Goal: Task Accomplishment & Management: Complete application form

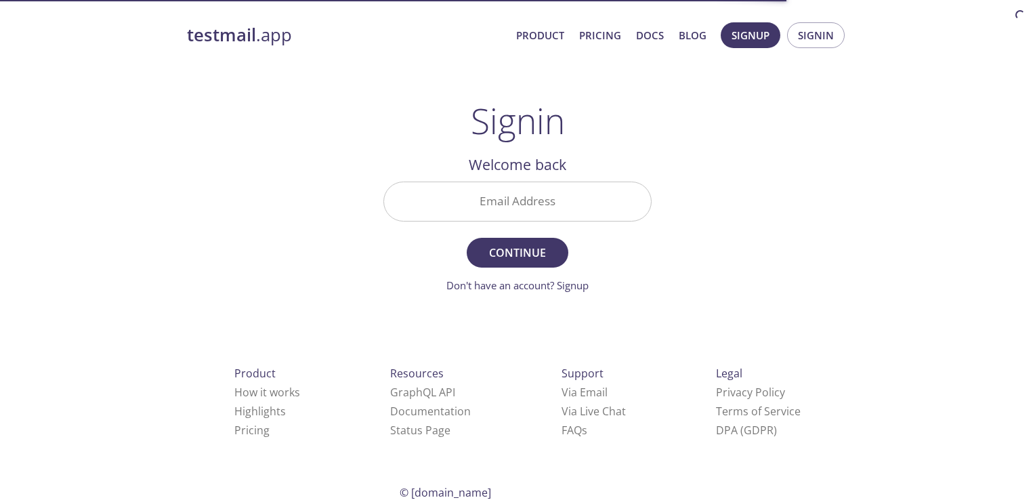
click at [595, 207] on input "Email Address" at bounding box center [517, 201] width 267 height 39
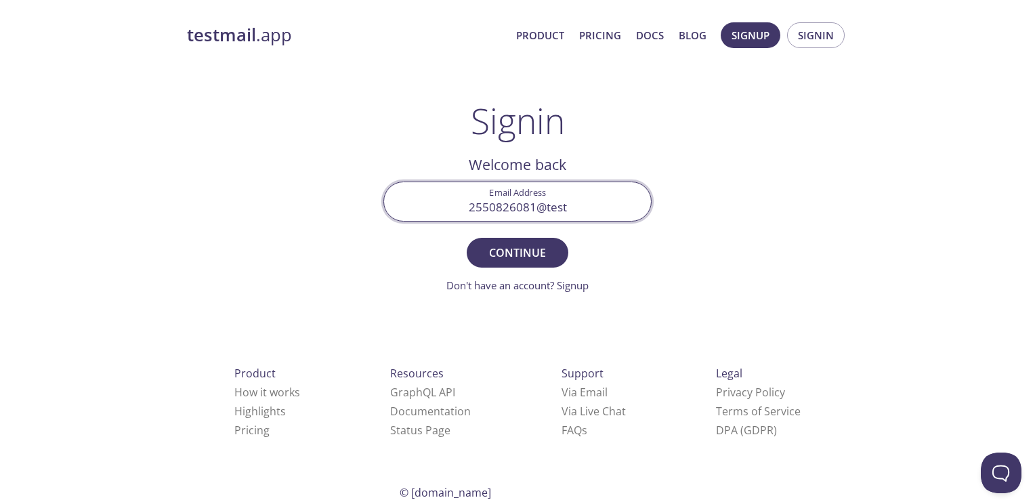
type input "2550826081@testsigma.com"
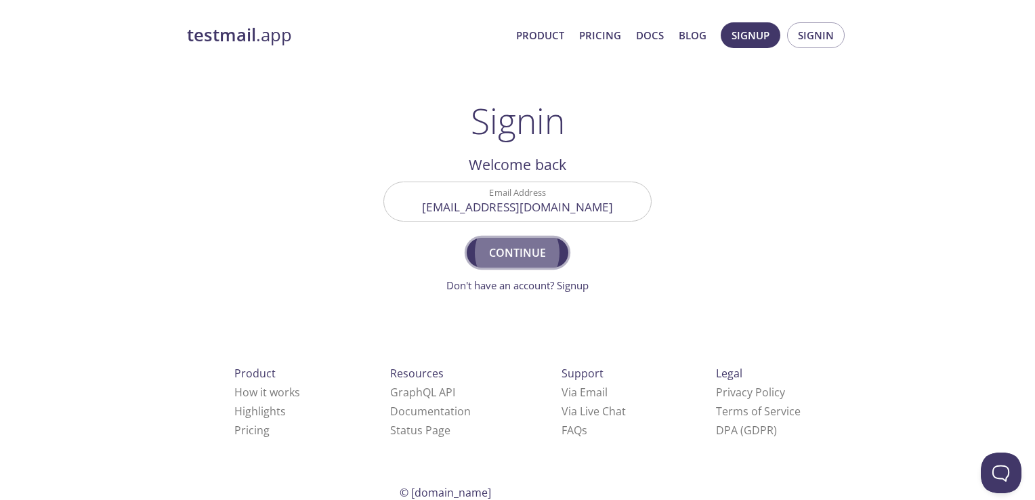
click at [517, 245] on span "Continue" at bounding box center [518, 252] width 72 height 19
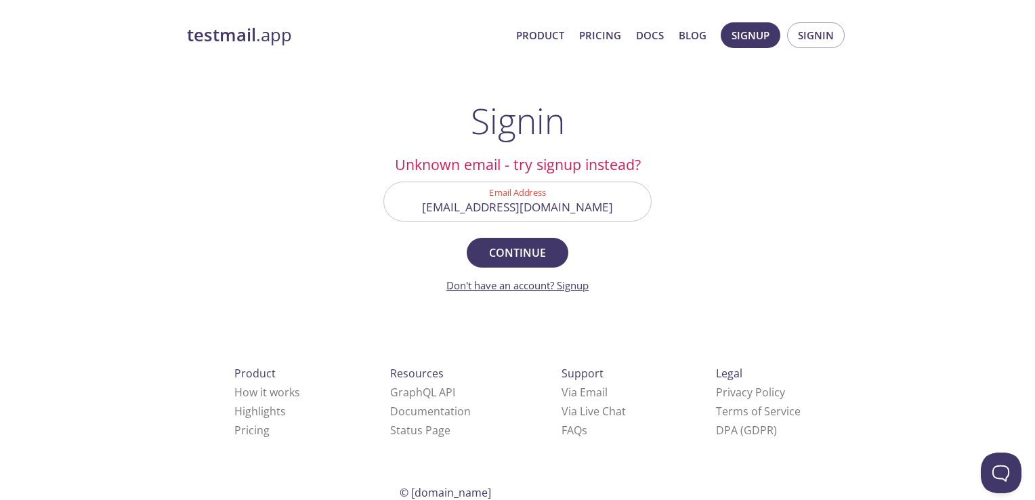
click at [560, 286] on link "Don't have an account? Signup" at bounding box center [517, 285] width 142 height 14
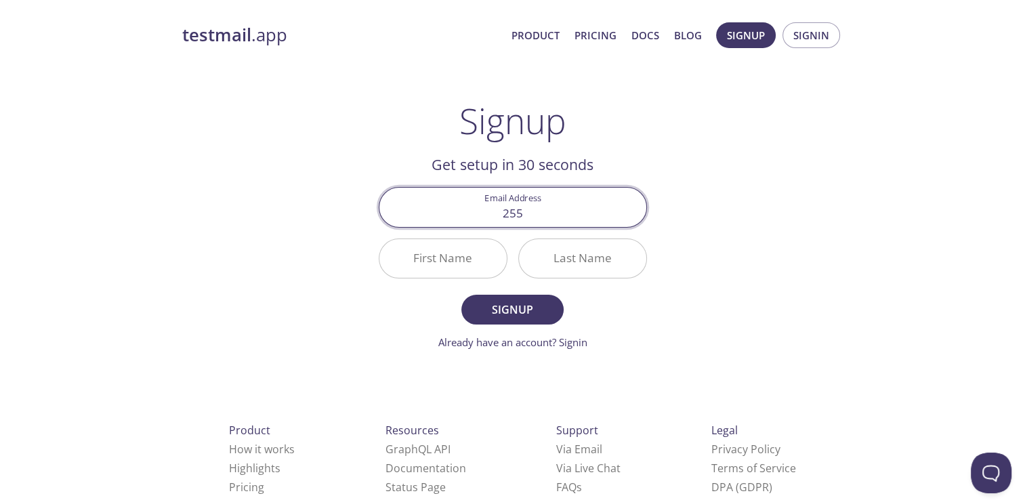
type input "2550826081@testsigma.com"
click at [463, 264] on input "First Name" at bounding box center [442, 258] width 127 height 39
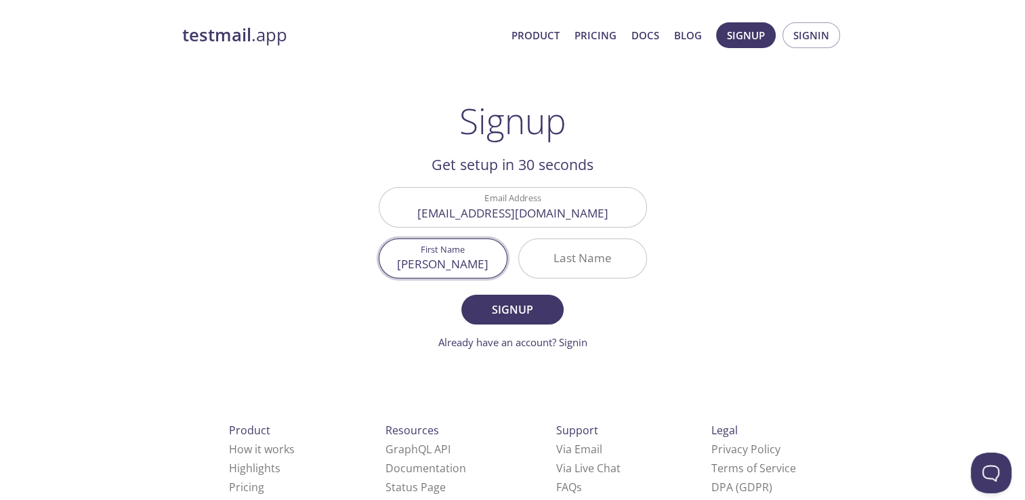
type input "Mao"
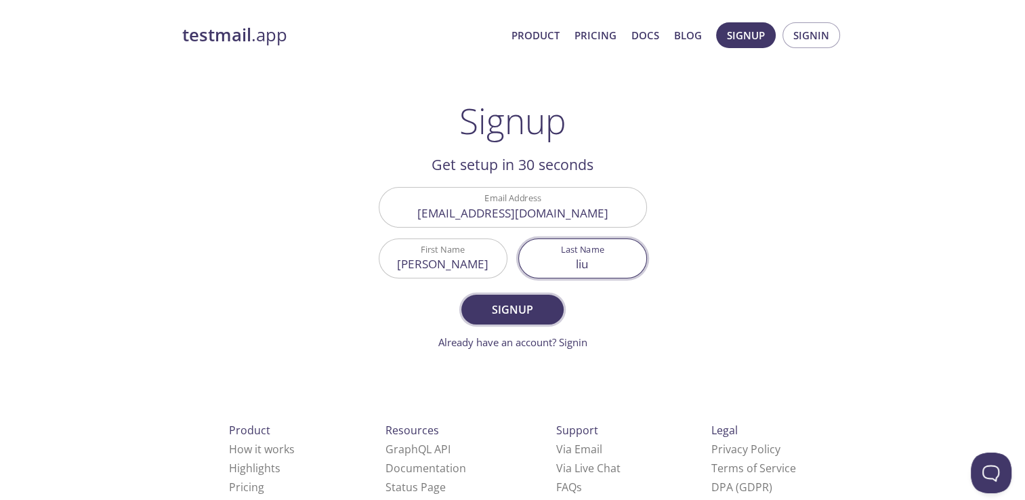
type input "liu"
click at [537, 300] on span "Signup" at bounding box center [512, 309] width 72 height 19
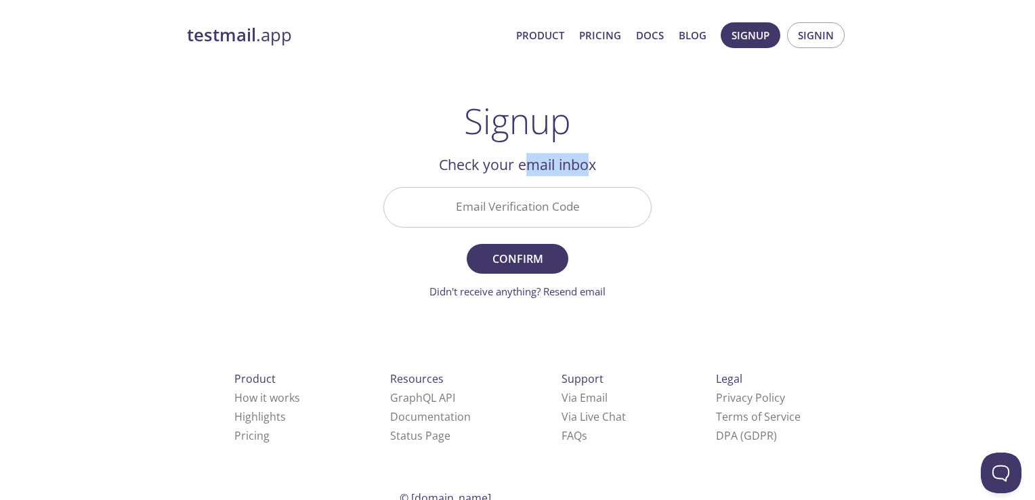
drag, startPoint x: 524, startPoint y: 169, endPoint x: 587, endPoint y: 170, distance: 63.7
click at [587, 170] on h2 "Check your email inbox" at bounding box center [517, 164] width 268 height 23
copy h2 "mail inbo"
click at [670, 171] on div "testmail .app Product Pricing Docs Blog Signup Signin Signup Get setup in 30 se…" at bounding box center [518, 299] width 694 height 570
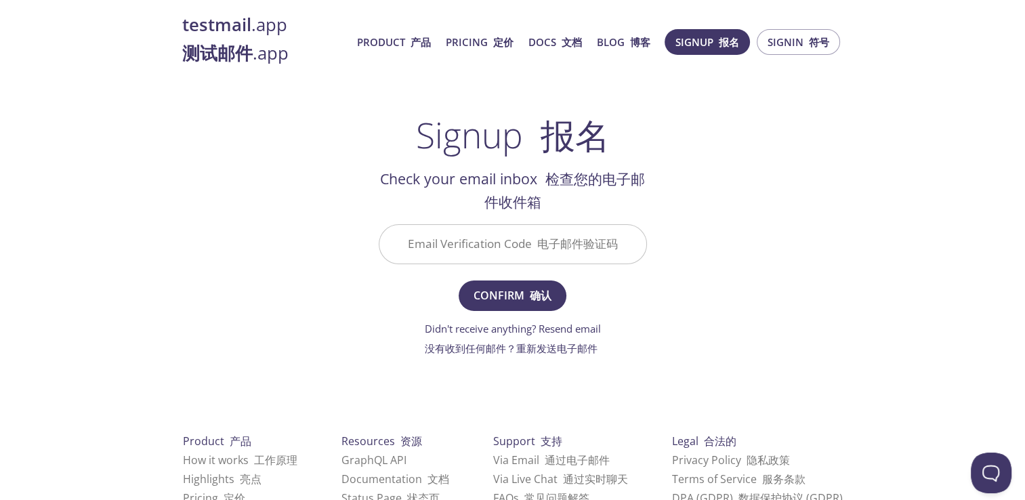
click at [571, 234] on input "Email Verification Code 电子邮件验证码" at bounding box center [512, 244] width 267 height 39
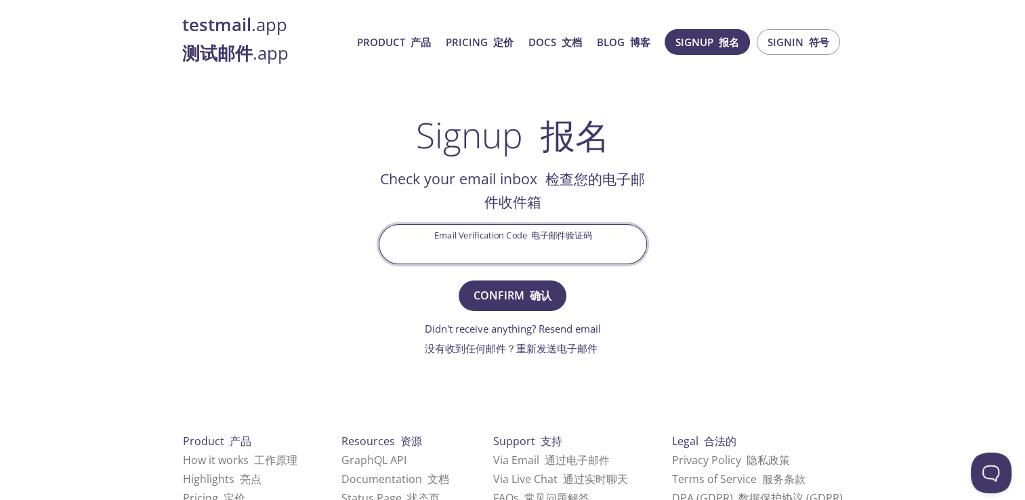
click at [566, 191] on h2 "Check your email inbox 检查您的电子邮件收件箱" at bounding box center [513, 190] width 268 height 47
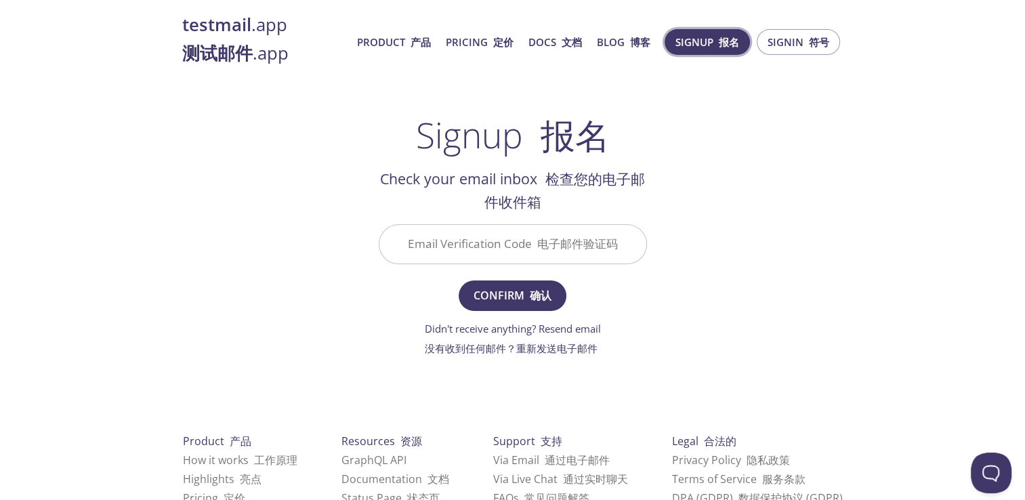
click at [696, 43] on span "Signup 报名" at bounding box center [707, 42] width 64 height 18
click at [404, 48] on link "Product 产品" at bounding box center [394, 42] width 74 height 18
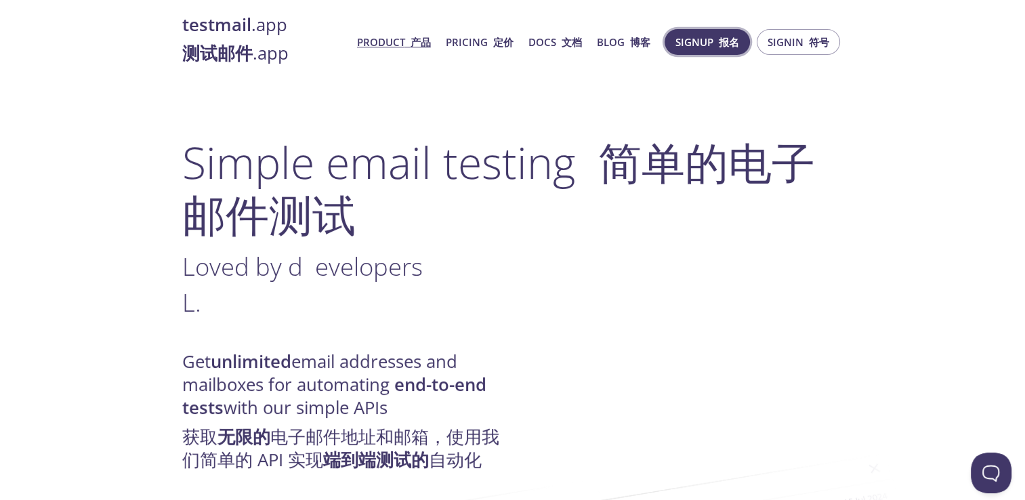
click at [698, 51] on button "Signup 报名" at bounding box center [707, 42] width 85 height 26
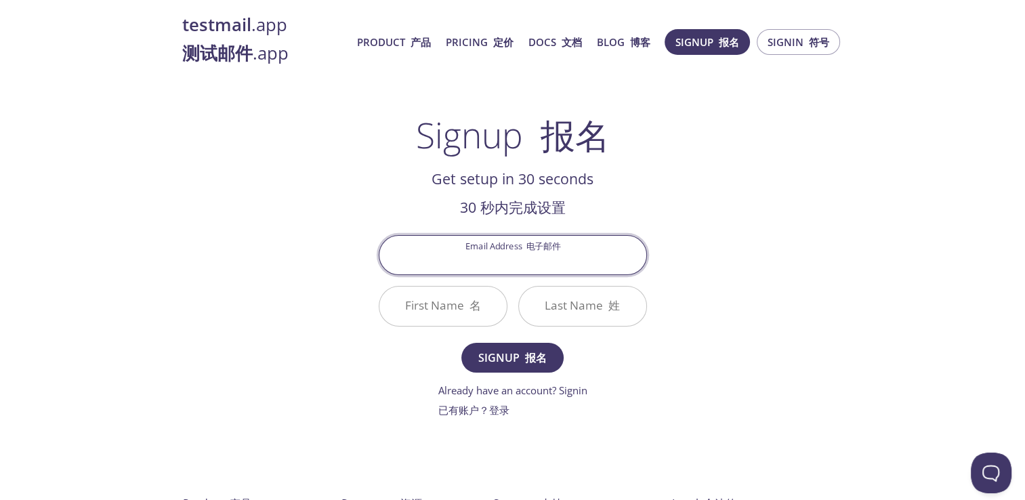
click at [534, 253] on input "Email Address 电子邮件" at bounding box center [512, 255] width 267 height 39
type input "2550826081@qq.com"
click at [442, 321] on input "First Name 名" at bounding box center [442, 306] width 127 height 39
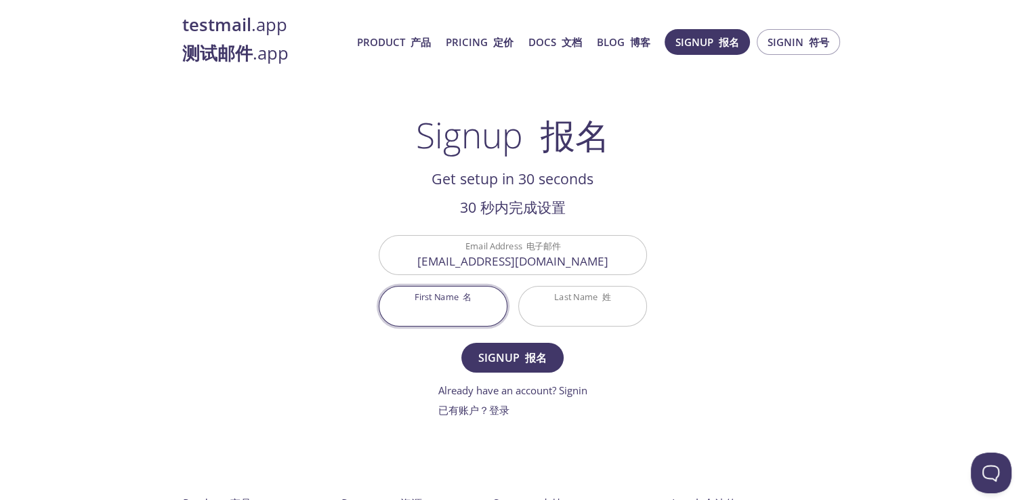
type input "Mao"
type input "liu"
click at [521, 356] on font "submit" at bounding box center [522, 357] width 5 height 15
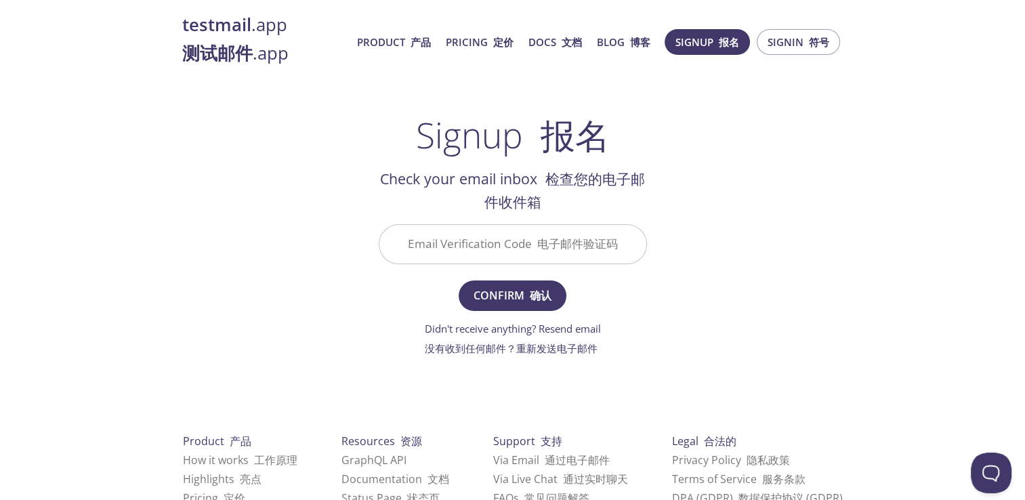
click at [537, 251] on input "Email Verification Code 电子邮件验证码" at bounding box center [512, 244] width 267 height 39
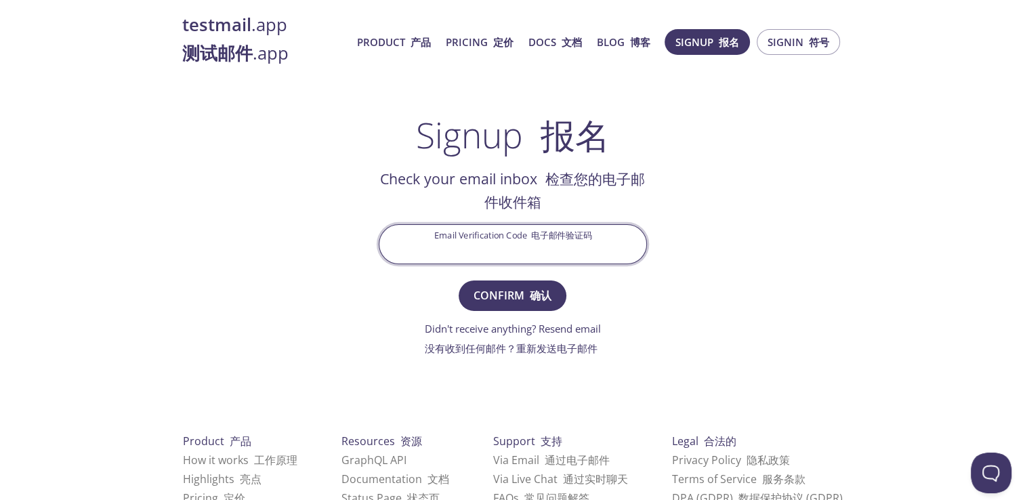
type input "2550826081@qq.com"
paste input "text"
paste input "415BQ1B"
type input "415BQ1B"
click at [535, 295] on font "确认" at bounding box center [541, 295] width 22 height 15
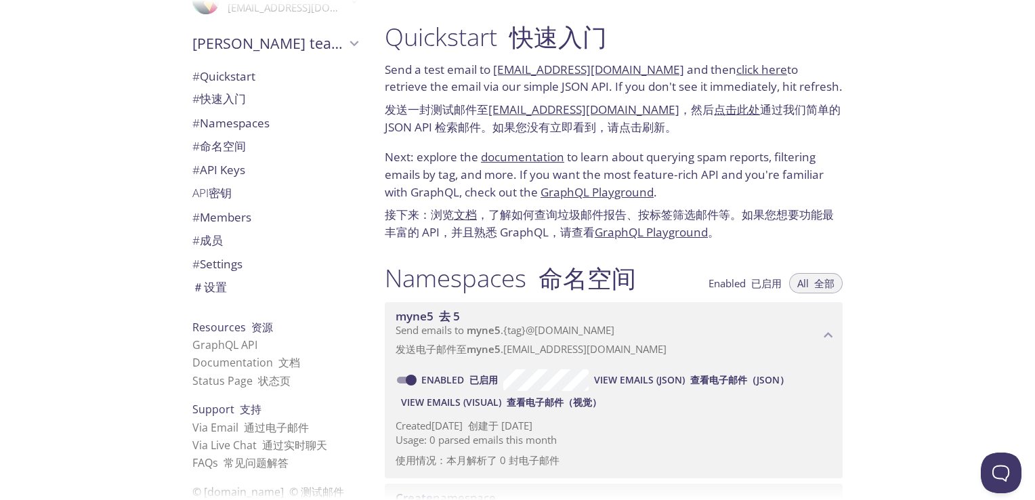
scroll to position [43, 0]
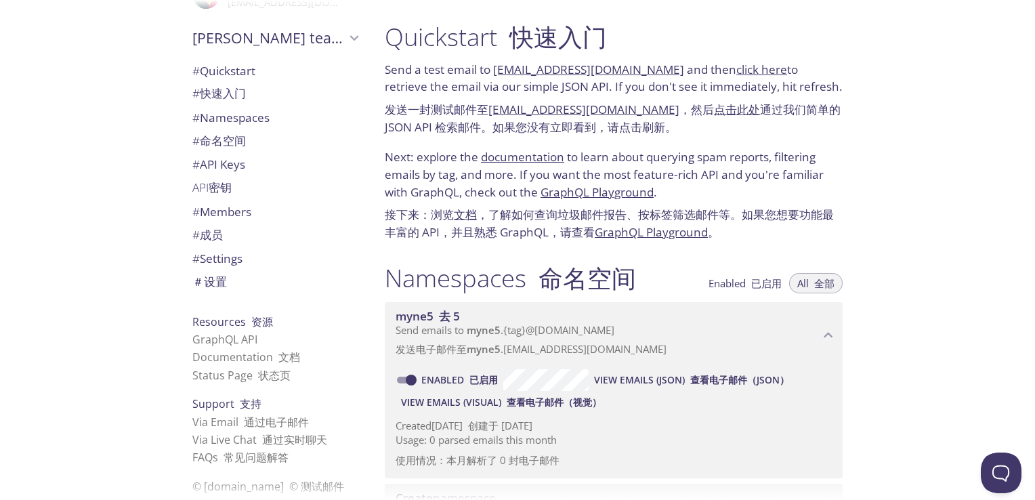
click at [233, 79] on span "# Quickstart # 快速入门" at bounding box center [274, 84] width 165 height 45
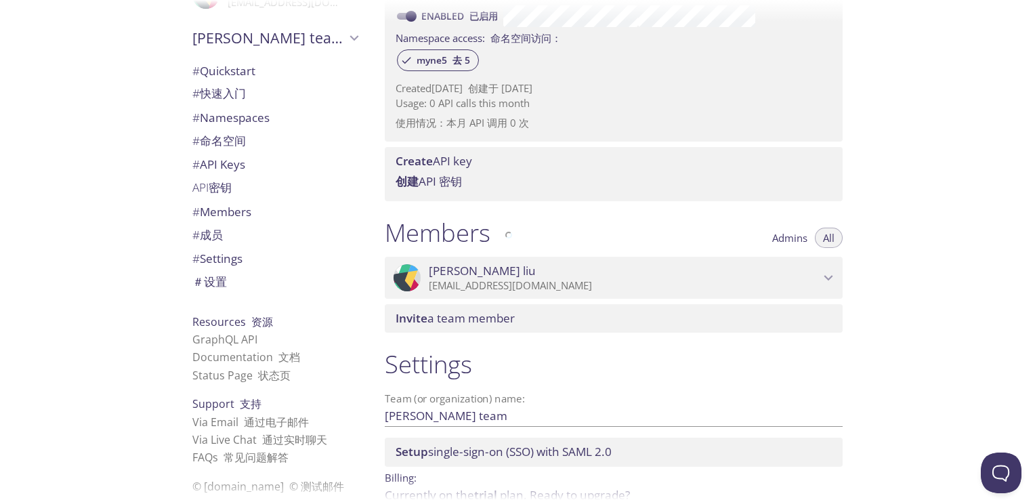
scroll to position [745, 0]
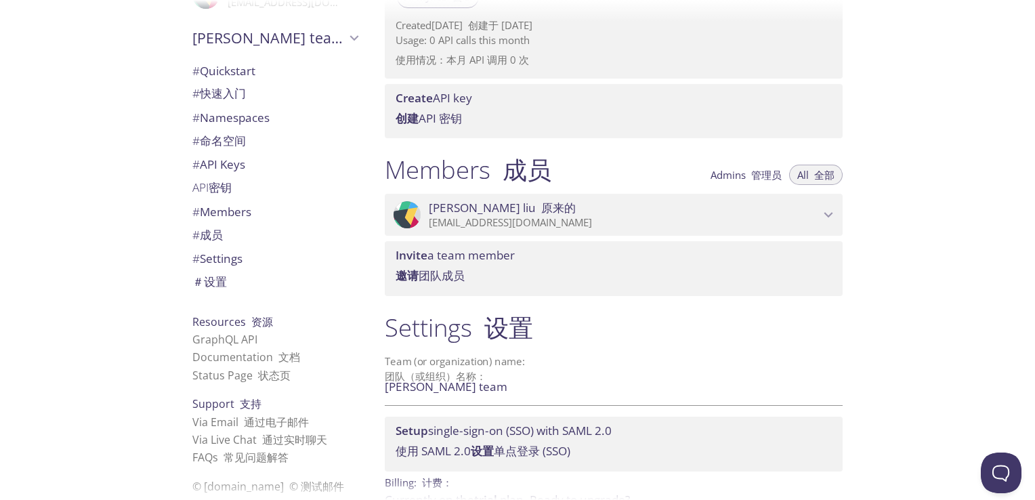
click at [262, 117] on span "# Namespaces # 命名空间" at bounding box center [274, 131] width 165 height 45
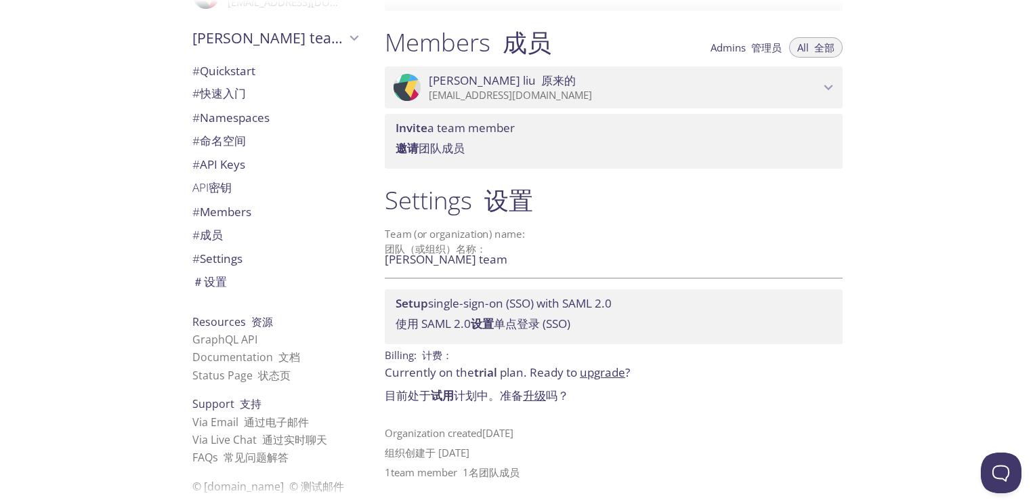
scroll to position [874, 0]
click at [263, 421] on font "通过电子邮件" at bounding box center [276, 422] width 65 height 15
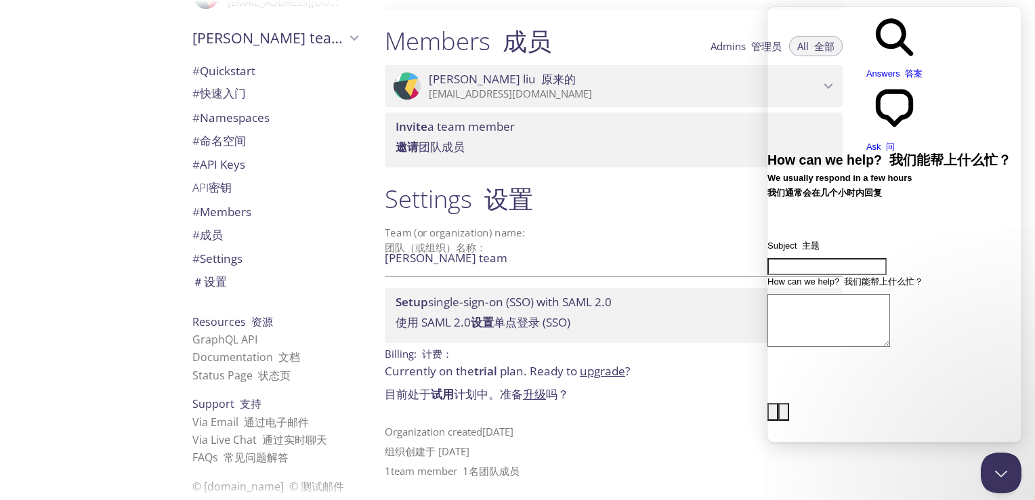
scroll to position [0, 0]
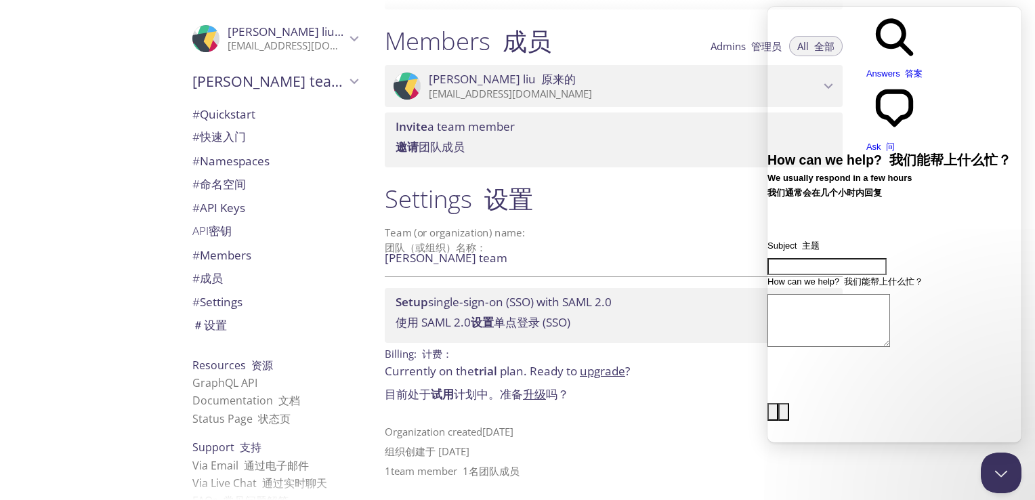
click at [558, 88] on p "2550826081@qq.com" at bounding box center [624, 94] width 391 height 14
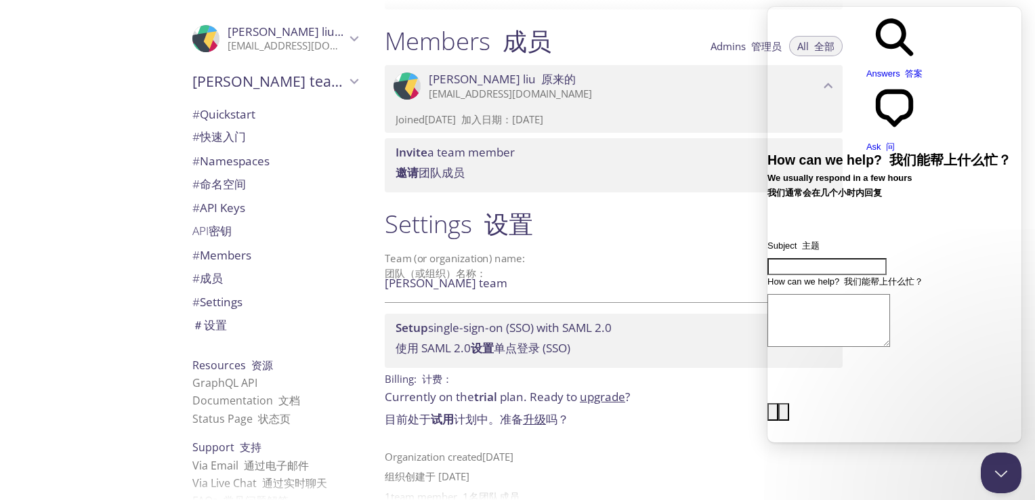
click at [575, 210] on h1 "Settings 设置" at bounding box center [614, 224] width 458 height 30
click at [266, 53] on div ".cls-1 { fill: #6d5ca8; } .cls-2 { fill: #3fc191; } .cls-3 { fill: #3b4752; } .…" at bounding box center [275, 38] width 187 height 45
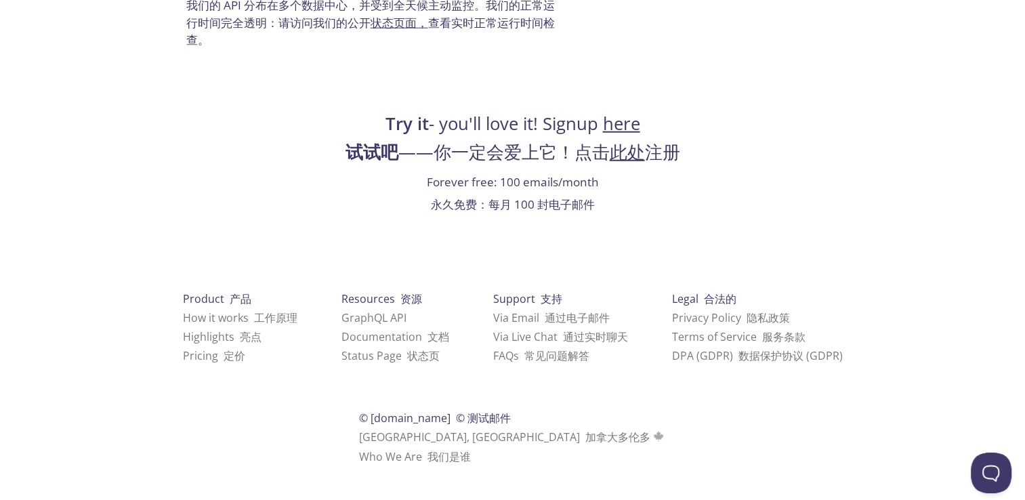
scroll to position [3602, 0]
